Goal: Information Seeking & Learning: Learn about a topic

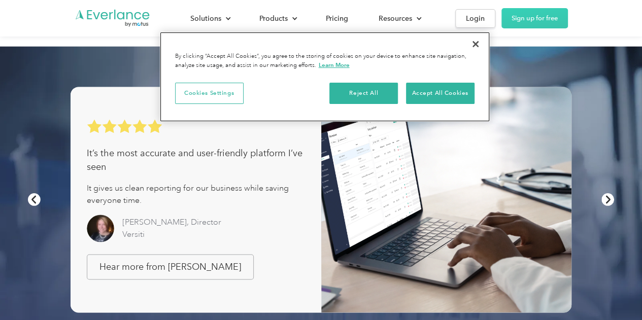
scroll to position [688, 0]
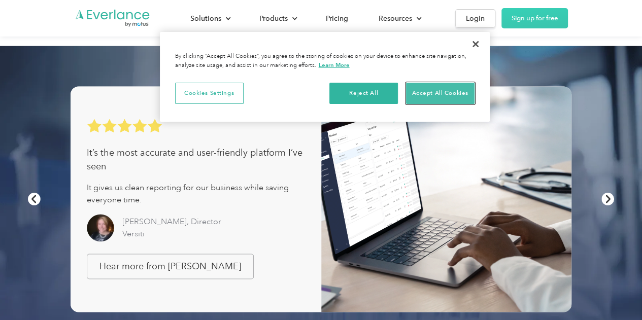
click at [420, 92] on button "Accept All Cookies" at bounding box center [440, 93] width 68 height 21
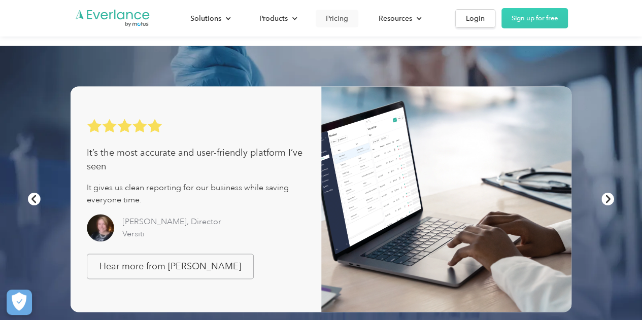
click at [339, 14] on div "Pricing" at bounding box center [337, 18] width 22 height 13
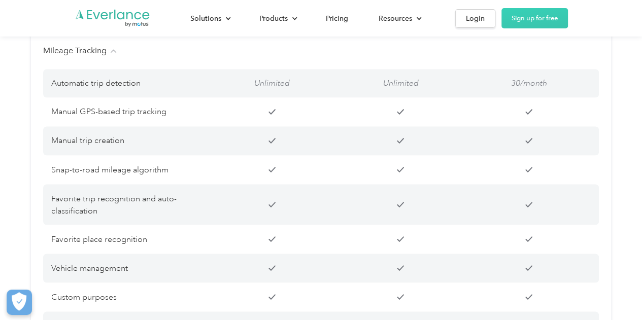
scroll to position [816, 0]
click at [97, 135] on p "Manual trip creation" at bounding box center [128, 141] width 154 height 13
click at [84, 106] on p "Manual GPS-based trip tracking" at bounding box center [128, 112] width 154 height 13
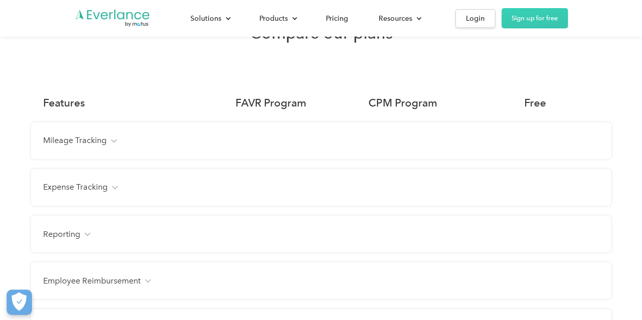
scroll to position [725, 0]
click at [92, 135] on h4 "Mileage Tracking" at bounding box center [74, 141] width 63 height 12
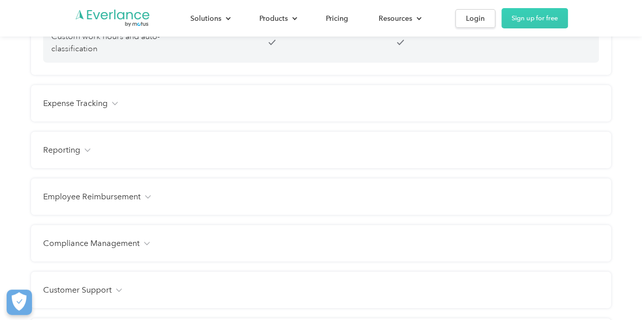
scroll to position [1164, 0]
click at [86, 97] on h4 "Expense Tracking" at bounding box center [75, 103] width 64 height 12
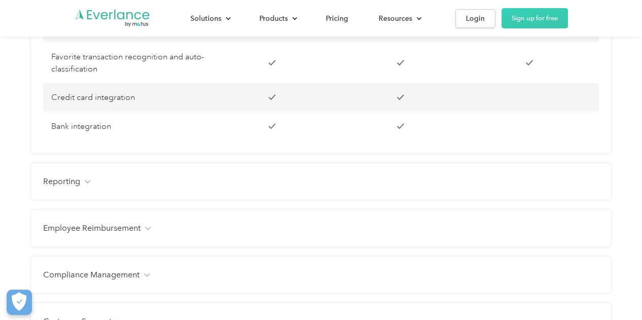
scroll to position [1333, 0]
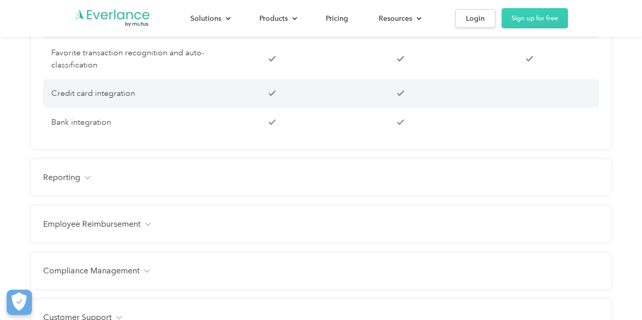
click at [84, 176] on img at bounding box center [87, 178] width 6 height 4
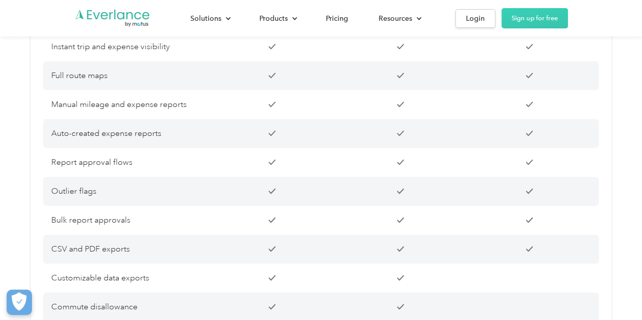
scroll to position [1531, 0]
